Goal: Task Accomplishment & Management: Manage account settings

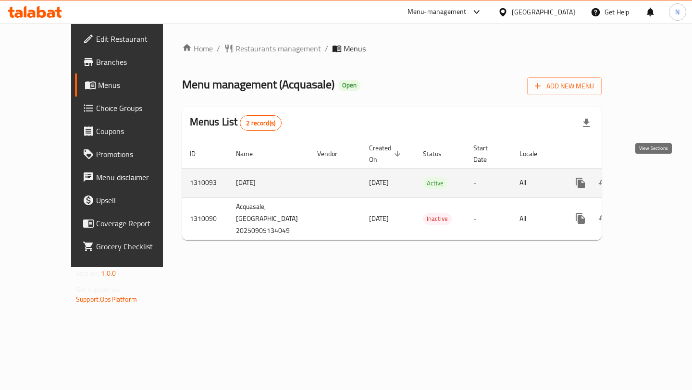
click at [655, 177] on icon "enhanced table" at bounding box center [650, 183] width 12 height 12
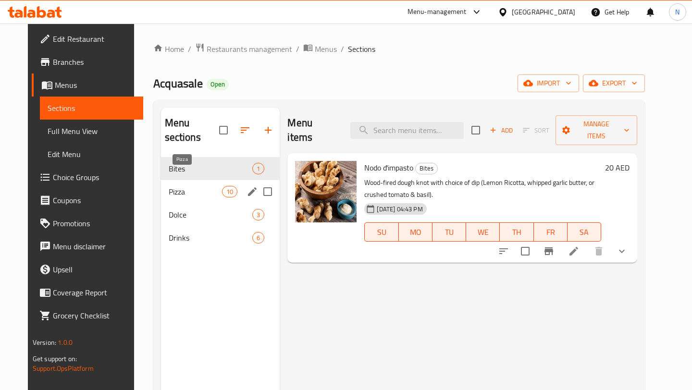
click at [200, 186] on span "Pizza" at bounding box center [196, 192] width 54 height 12
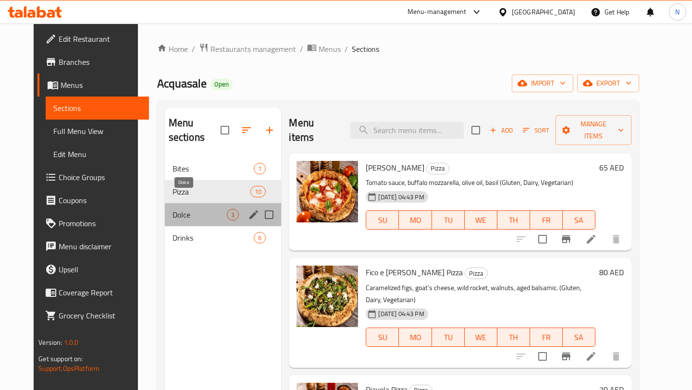
click at [201, 209] on span "Dolce" at bounding box center [199, 215] width 55 height 12
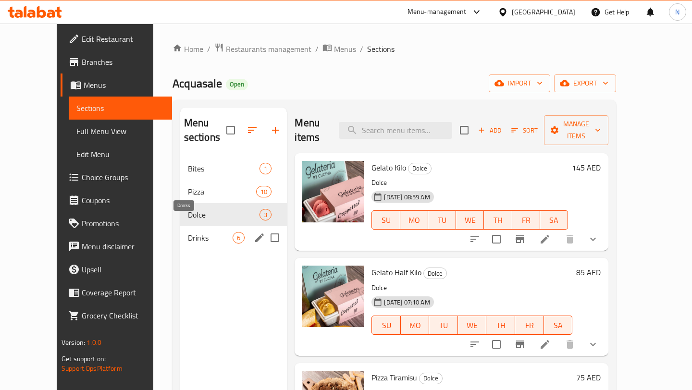
click at [204, 232] on span "Drinks" at bounding box center [210, 238] width 45 height 12
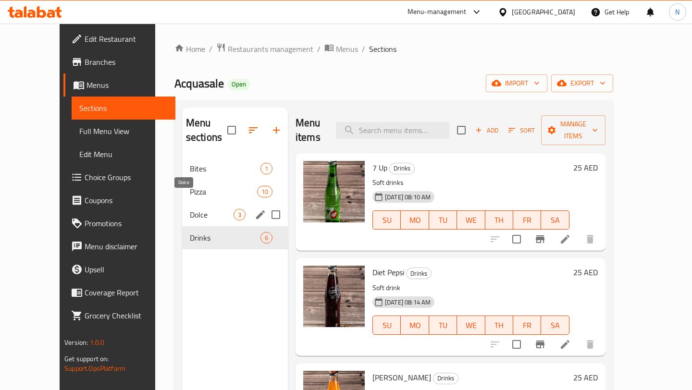
click at [190, 209] on span "Dolce" at bounding box center [212, 215] width 44 height 12
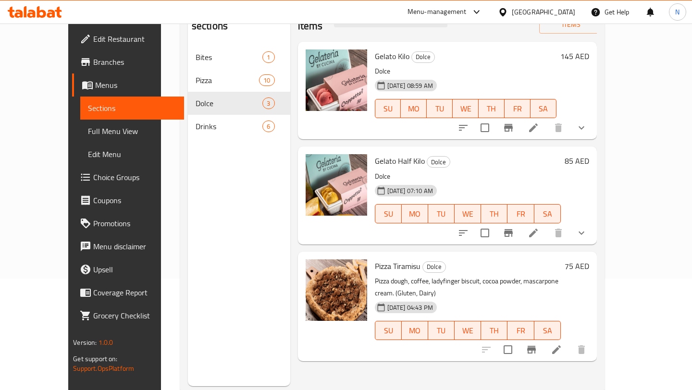
scroll to position [135, 0]
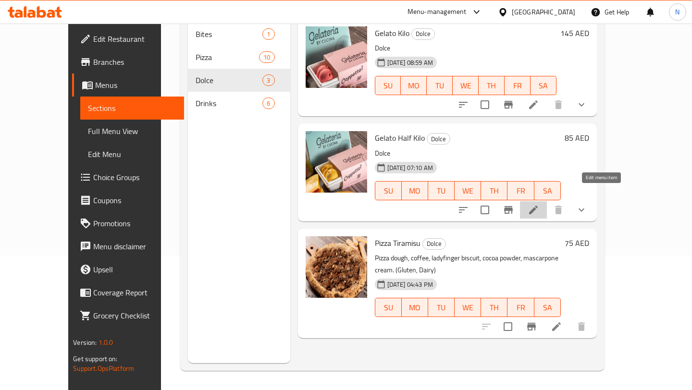
click at [539, 204] on icon at bounding box center [533, 210] width 12 height 12
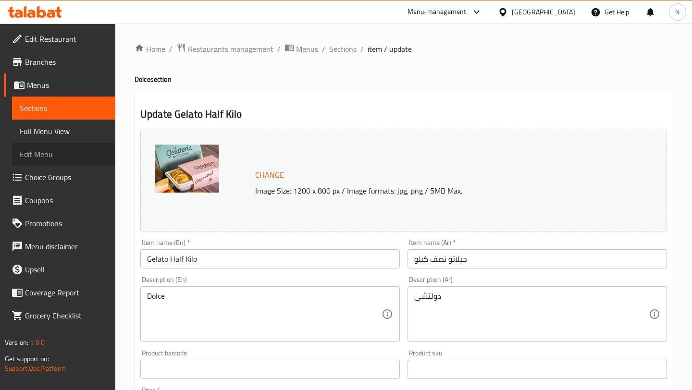
click at [85, 152] on span "Edit Menu" at bounding box center [64, 154] width 88 height 12
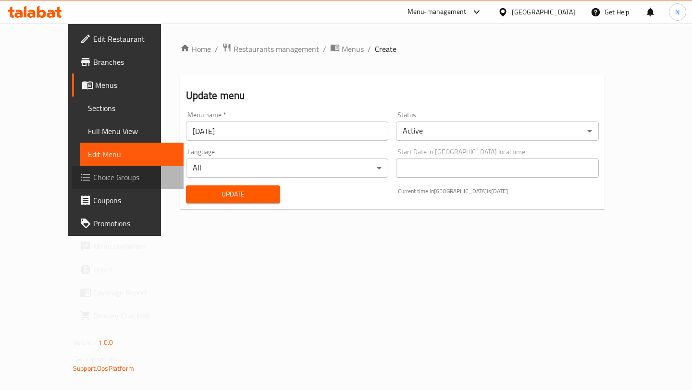
click at [93, 183] on span "Choice Groups" at bounding box center [134, 178] width 83 height 12
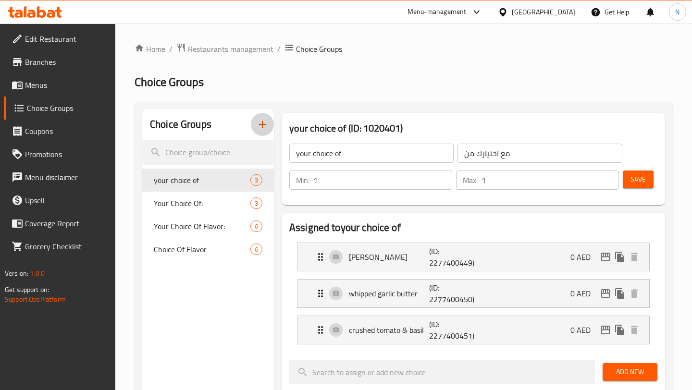
click at [259, 123] on icon "button" at bounding box center [263, 125] width 12 height 12
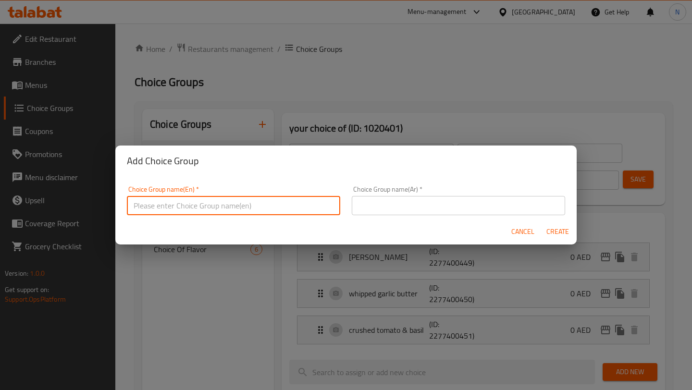
click at [230, 204] on input "text" at bounding box center [233, 205] width 213 height 19
click at [177, 205] on input "Your Choice of Flavor:" at bounding box center [233, 205] width 213 height 19
type input "Your Choice Of Flavor:"
click at [392, 204] on input "text" at bounding box center [458, 205] width 213 height 19
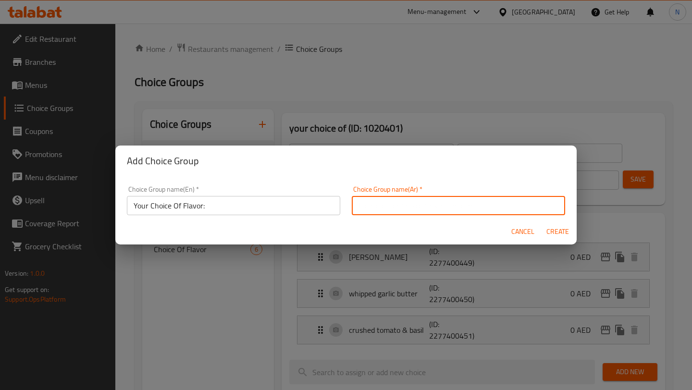
paste input "إختيارك من نكهة:"
type input "إختيارك من نكهة:"
click at [562, 232] on span "Create" at bounding box center [557, 232] width 23 height 12
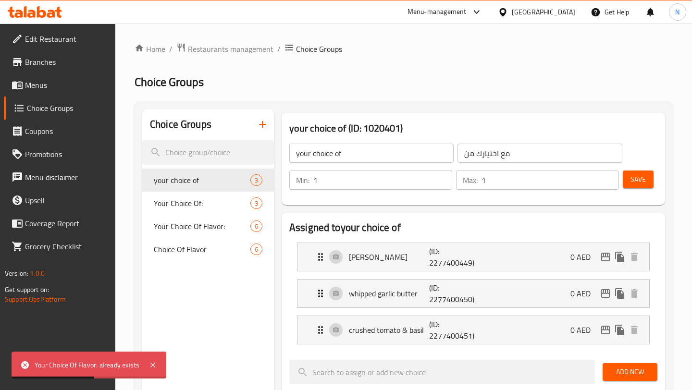
click at [265, 123] on icon "button" at bounding box center [263, 125] width 12 height 12
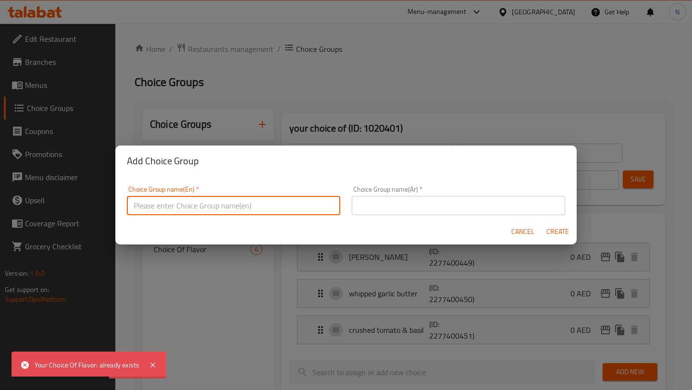
click at [271, 200] on input "text" at bounding box center [233, 205] width 213 height 19
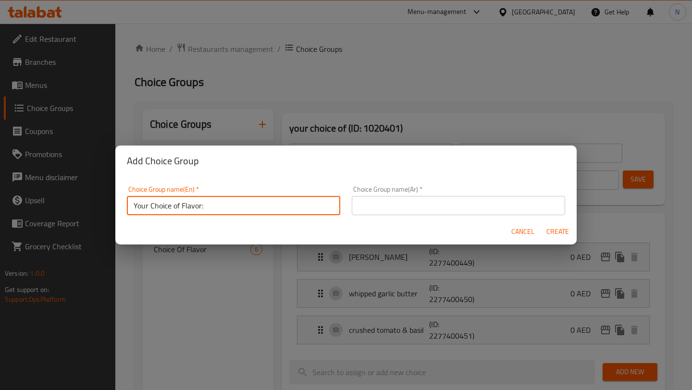
type input "Your Choice of Flavor:"
click at [454, 209] on input "text" at bounding box center [458, 205] width 213 height 19
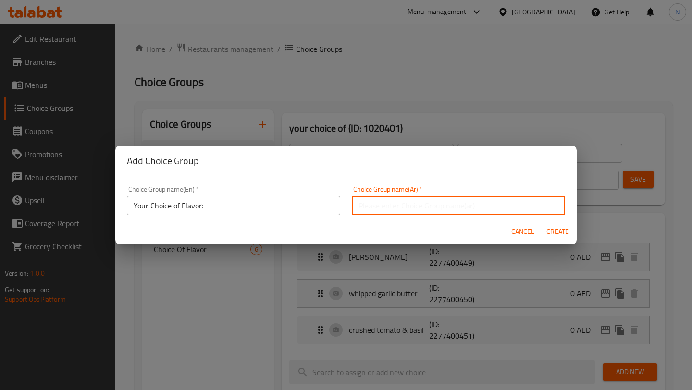
paste input "إختيارك من نكهة:"
type input "إختيارك من نكهة:"
click at [558, 232] on span "Create" at bounding box center [557, 232] width 23 height 12
type input "Your Choice of Flavor:"
type input "إختيارك من نكهة:"
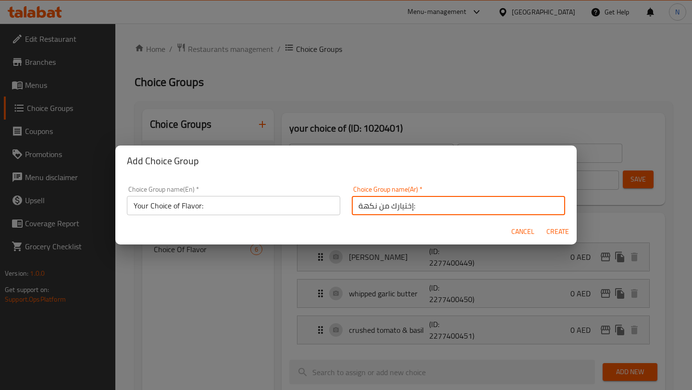
type input "0"
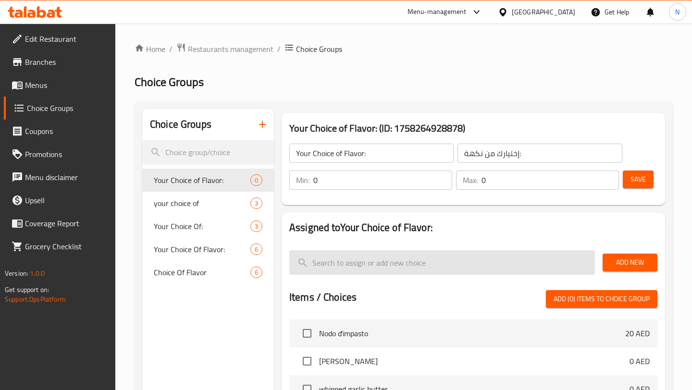
click at [418, 258] on input "search" at bounding box center [442, 262] width 306 height 25
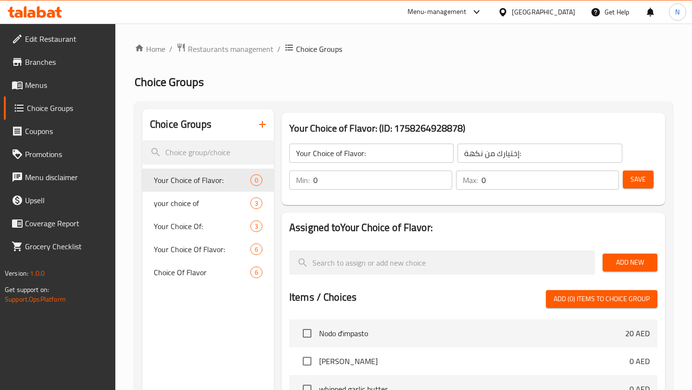
click at [381, 182] on input "0" at bounding box center [382, 180] width 139 height 19
type input "1"
click at [508, 177] on input "0" at bounding box center [549, 180] width 137 height 19
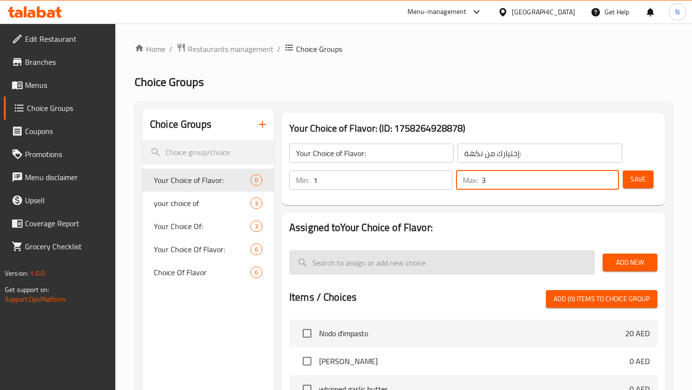
type input "3"
click at [478, 255] on input "search" at bounding box center [442, 262] width 306 height 25
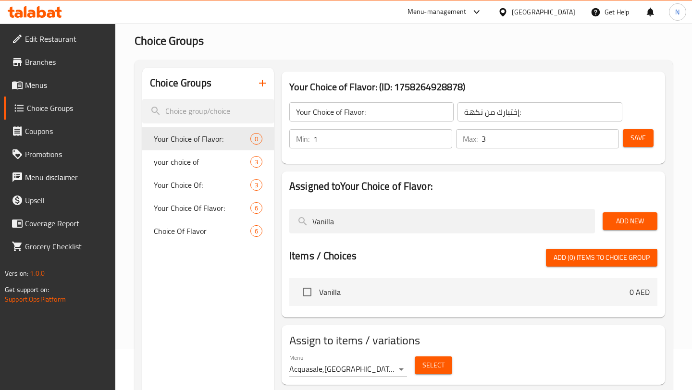
scroll to position [32, 0]
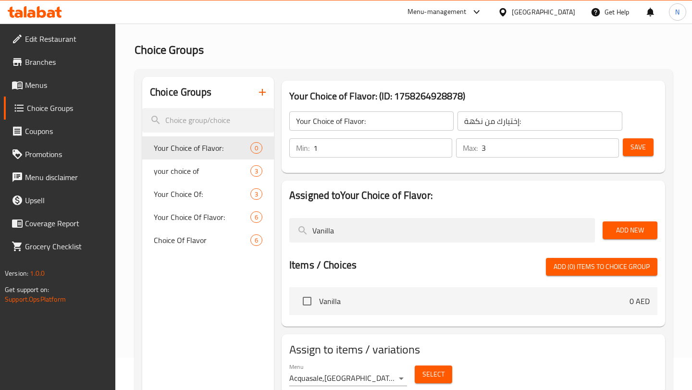
type input "Vanilla"
click at [625, 231] on span "Add New" at bounding box center [629, 230] width 39 height 12
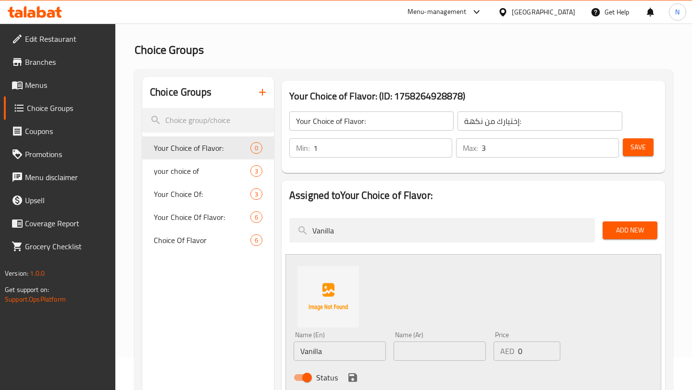
scroll to position [60, 0]
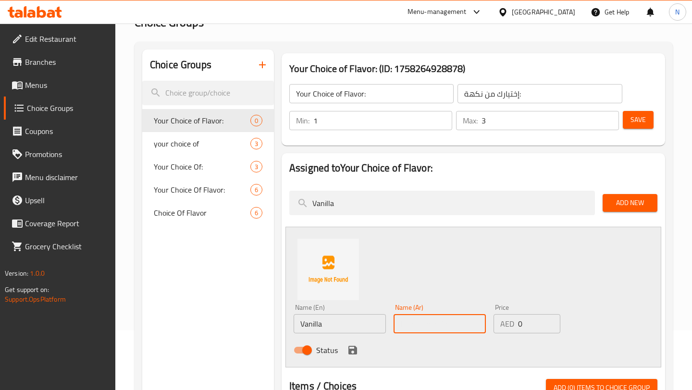
click at [434, 325] on input "text" at bounding box center [439, 323] width 92 height 19
type input "فانيلا"
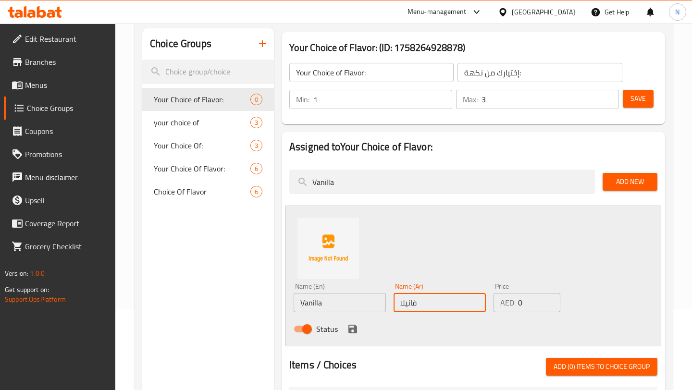
scroll to position [86, 0]
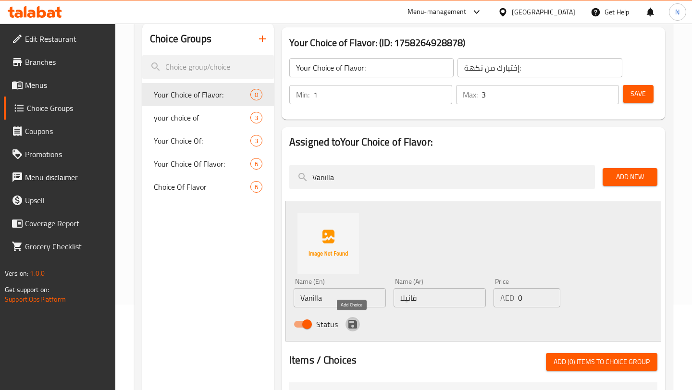
click at [354, 325] on icon "save" at bounding box center [352, 324] width 9 height 9
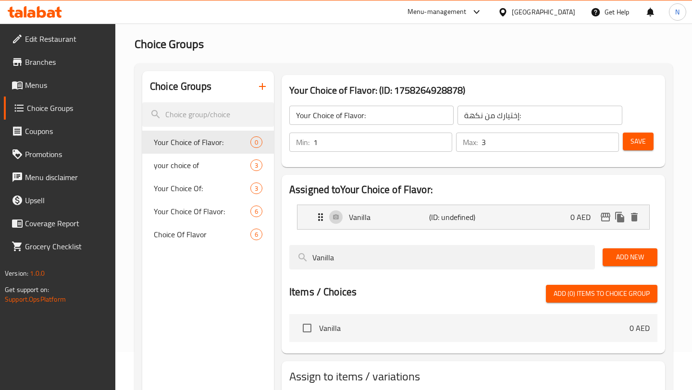
scroll to position [37, 0]
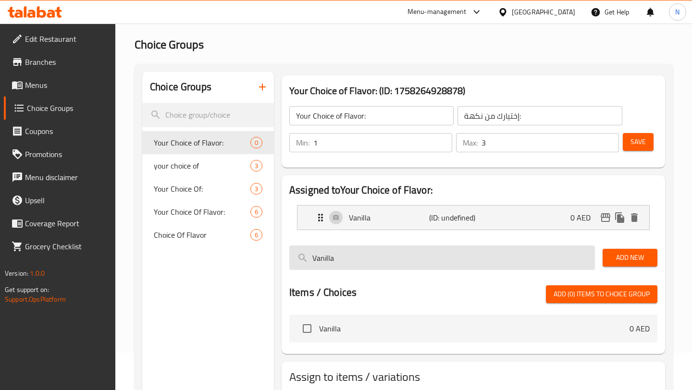
click at [499, 256] on input "Vanilla" at bounding box center [442, 257] width 306 height 25
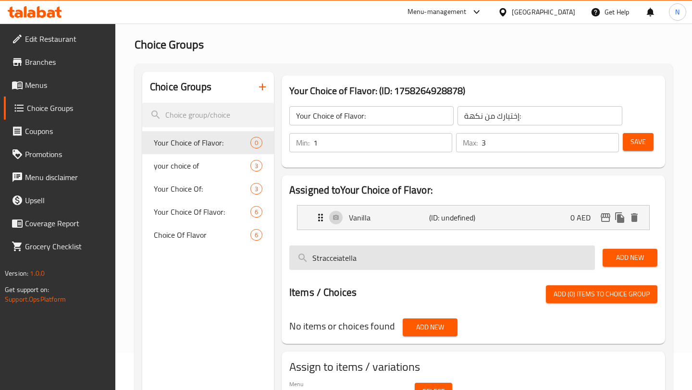
click at [336, 258] on input "Stracceiatella" at bounding box center [442, 257] width 306 height 25
click at [401, 259] on input "Stracceiatella" at bounding box center [442, 257] width 306 height 25
click at [339, 256] on input "Stracceiatella" at bounding box center [442, 257] width 306 height 25
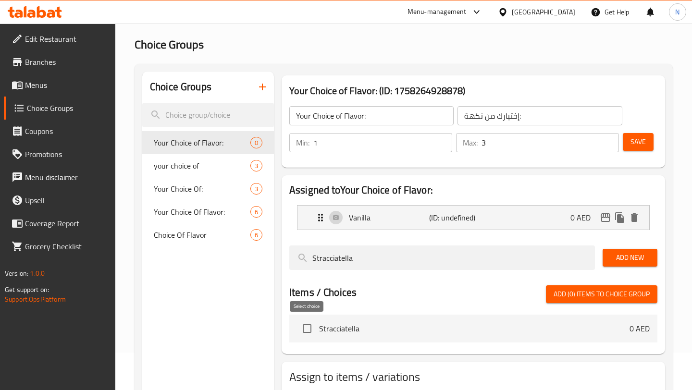
type input "Stracciatella"
click at [306, 329] on input "checkbox" at bounding box center [307, 329] width 20 height 20
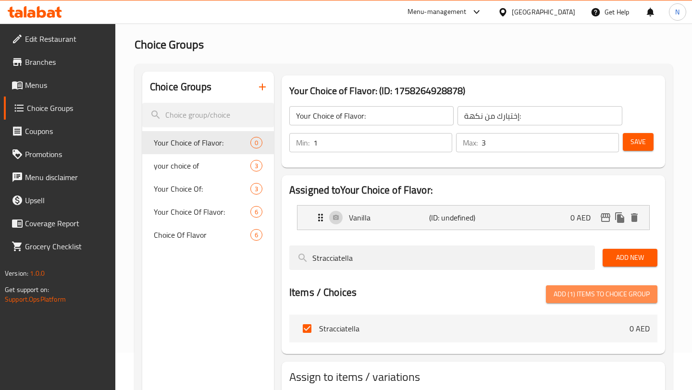
click at [624, 296] on span "Add (1) items to choice group" at bounding box center [601, 294] width 96 height 12
checkbox input "false"
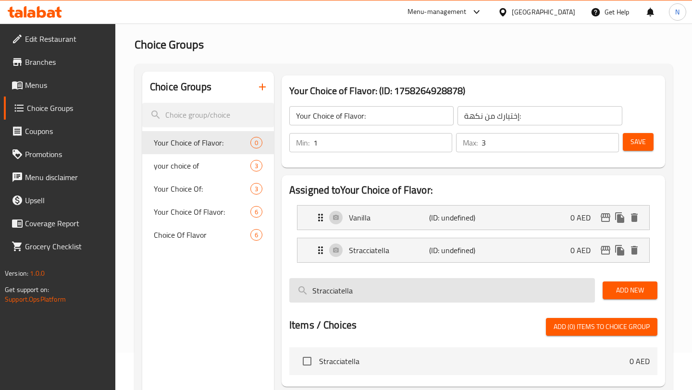
click at [431, 286] on input "Stracciatella" at bounding box center [442, 290] width 306 height 25
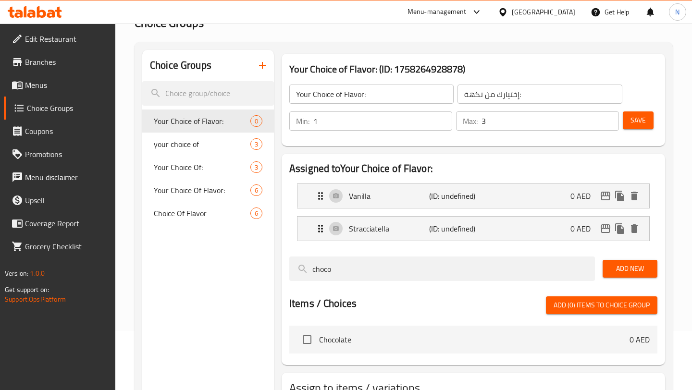
scroll to position [63, 0]
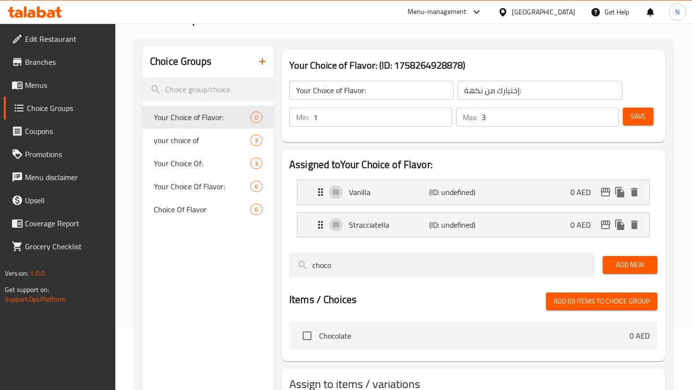
type input "choco"
click at [311, 338] on input "checkbox" at bounding box center [307, 336] width 20 height 20
click at [599, 303] on span "Add (1) items to choice group" at bounding box center [601, 301] width 96 height 12
checkbox input "false"
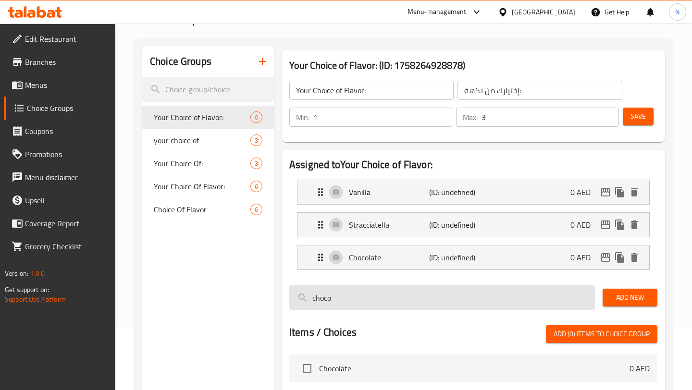
click at [440, 304] on input "choco" at bounding box center [442, 297] width 306 height 25
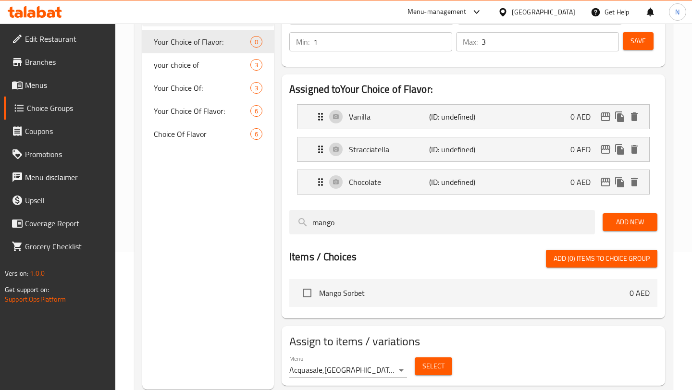
scroll to position [132, 0]
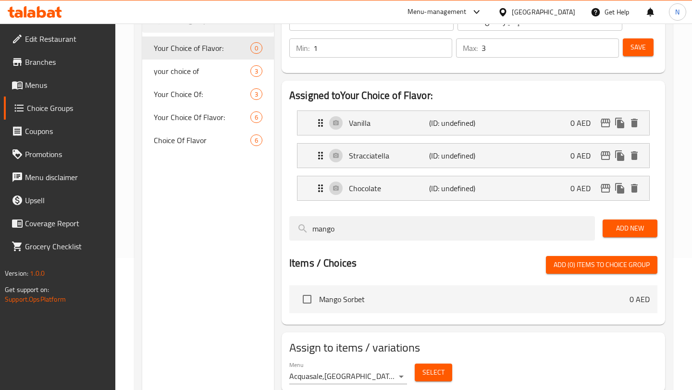
type input "mango"
click at [308, 302] on input "checkbox" at bounding box center [307, 299] width 20 height 20
click at [578, 271] on button "Add (1) items to choice group" at bounding box center [601, 265] width 111 height 18
checkbox input "false"
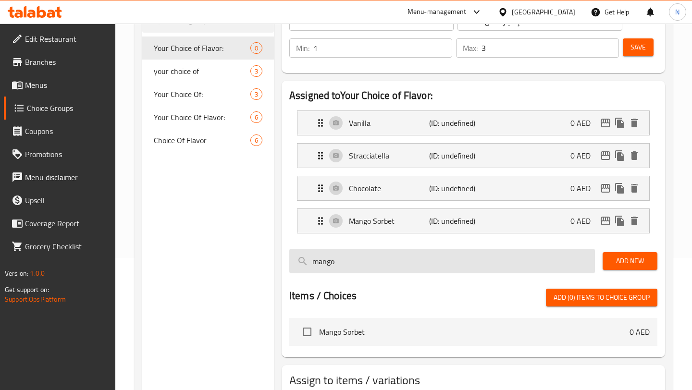
click at [429, 263] on input "mango" at bounding box center [442, 261] width 306 height 25
click at [429, 261] on input "mango" at bounding box center [442, 261] width 306 height 25
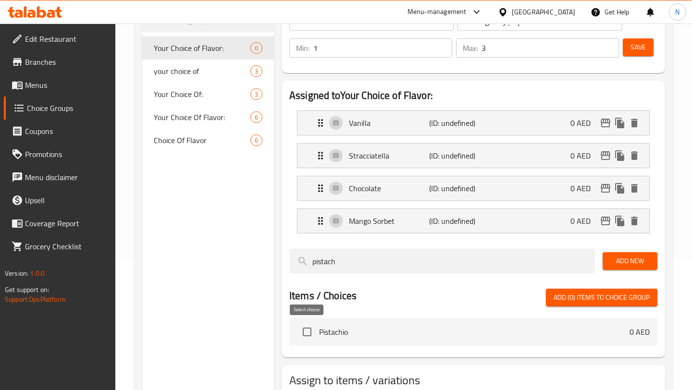
type input "pistach"
click at [302, 334] on input "checkbox" at bounding box center [307, 332] width 20 height 20
click at [589, 296] on span "Add (1) items to choice group" at bounding box center [601, 298] width 96 height 12
checkbox input "false"
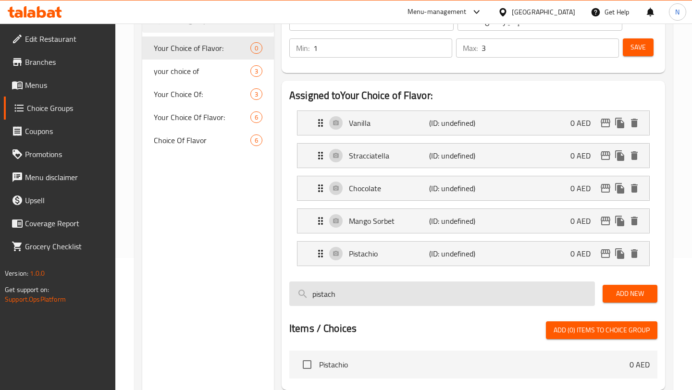
click at [397, 294] on input "pistach" at bounding box center [442, 294] width 306 height 25
type input "t"
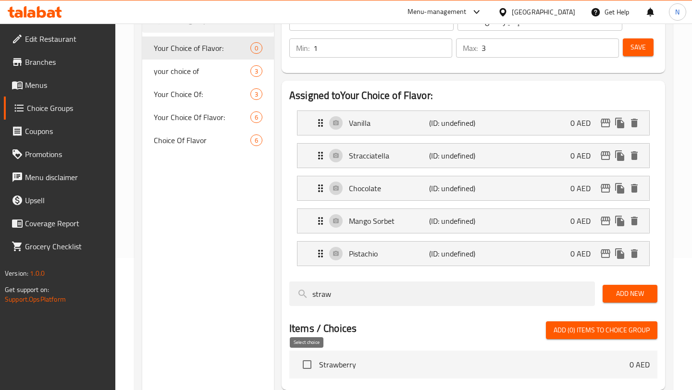
type input "straw"
click at [303, 365] on input "checkbox" at bounding box center [307, 365] width 20 height 20
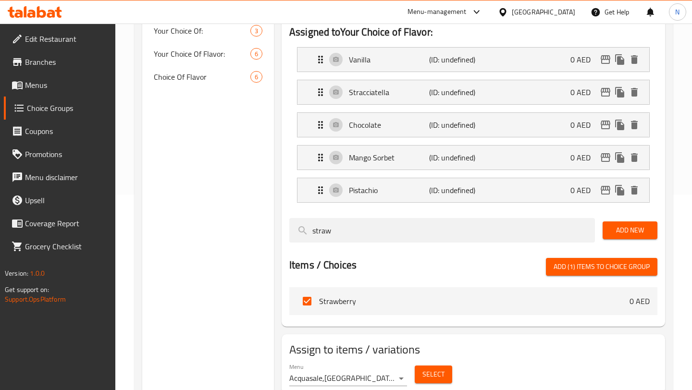
scroll to position [212, 0]
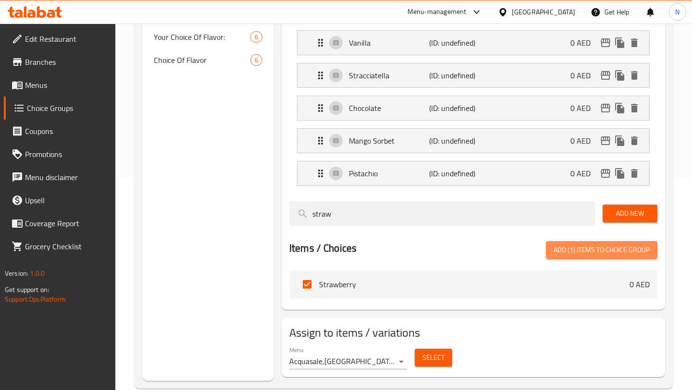
click at [578, 245] on span "Add (1) items to choice group" at bounding box center [601, 250] width 96 height 12
checkbox input "false"
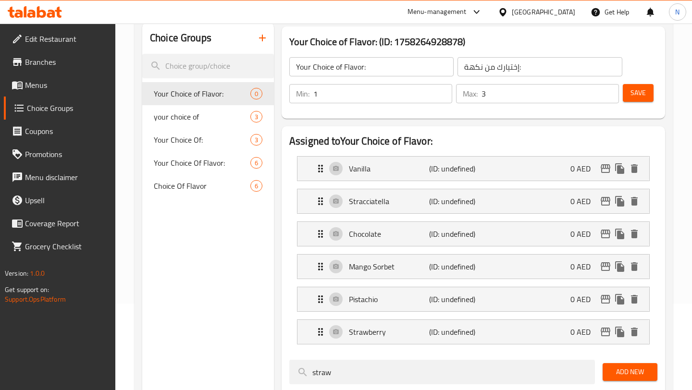
scroll to position [83, 0]
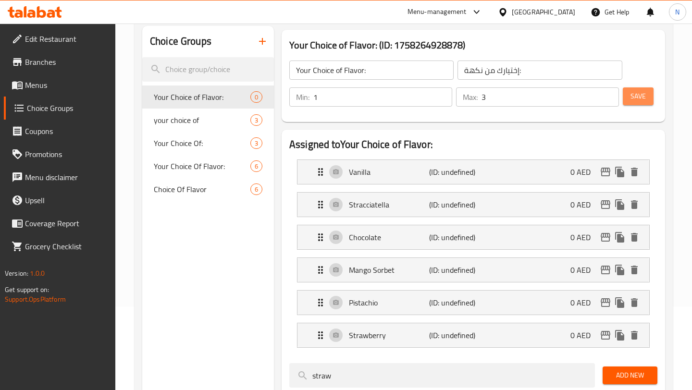
click at [640, 96] on span "Save" at bounding box center [637, 96] width 15 height 12
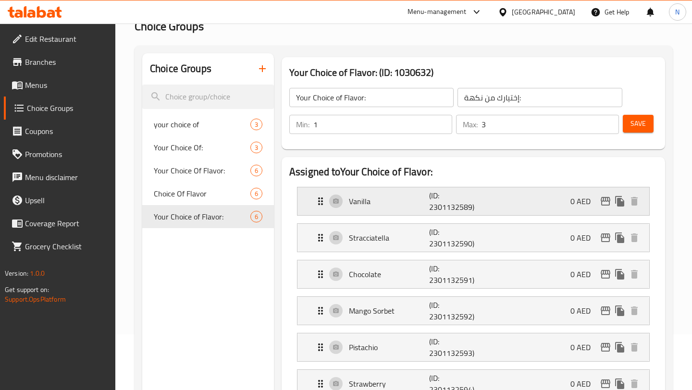
scroll to position [57, 0]
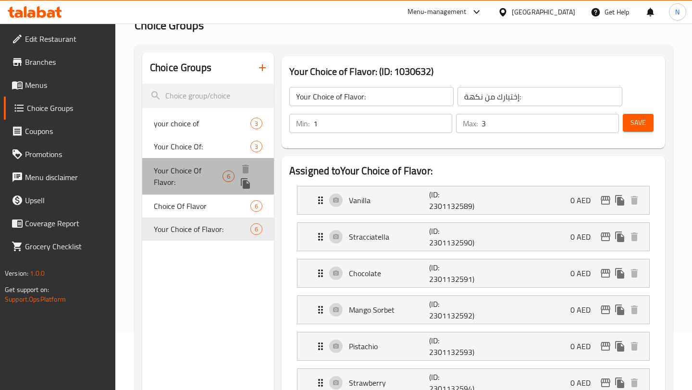
click at [178, 172] on span "Your Choice Of Flavor:" at bounding box center [188, 176] width 69 height 23
type input "Your Choice Of Flavor:"
type input "1"
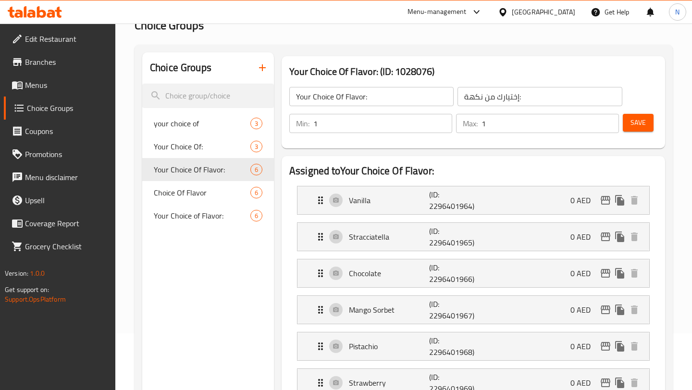
click at [511, 123] on input "1" at bounding box center [549, 123] width 137 height 19
type input "2"
click at [628, 119] on button "Save" at bounding box center [638, 123] width 31 height 18
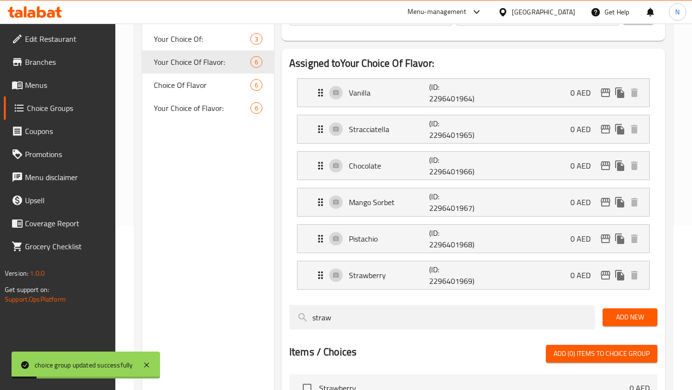
scroll to position [0, 0]
